Goal: Task Accomplishment & Management: Use online tool/utility

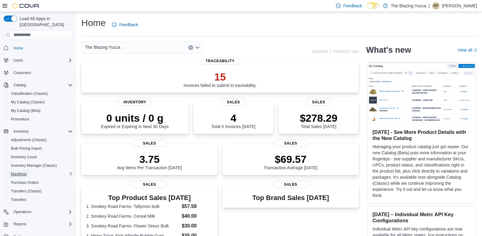
click at [18, 172] on span "Manifests" at bounding box center [19, 174] width 16 height 5
